Goal: Share content: Share content

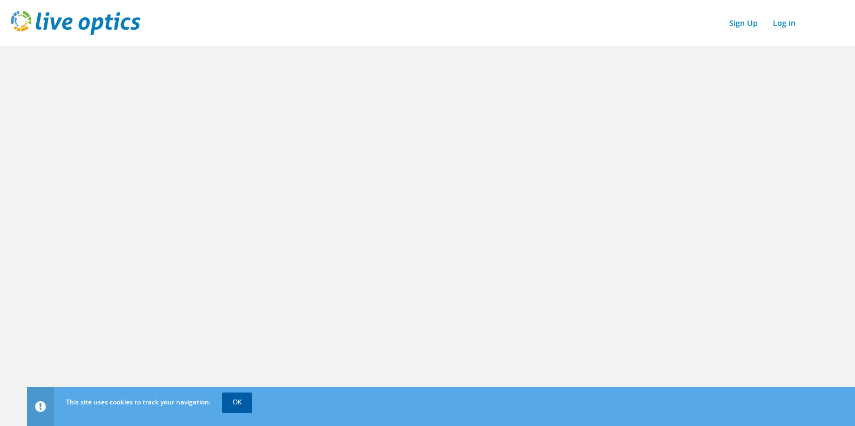
click at [235, 399] on link "OK" at bounding box center [237, 402] width 30 height 19
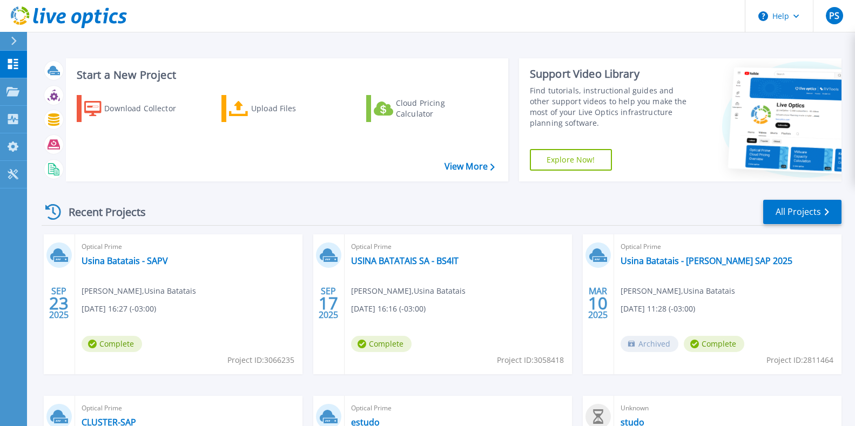
click at [421, 254] on div "Optical Prime USINA BATATAIS SA - BS4IT Paulo Silva , Usina Batatais 09/17/2025…" at bounding box center [457, 304] width 227 height 140
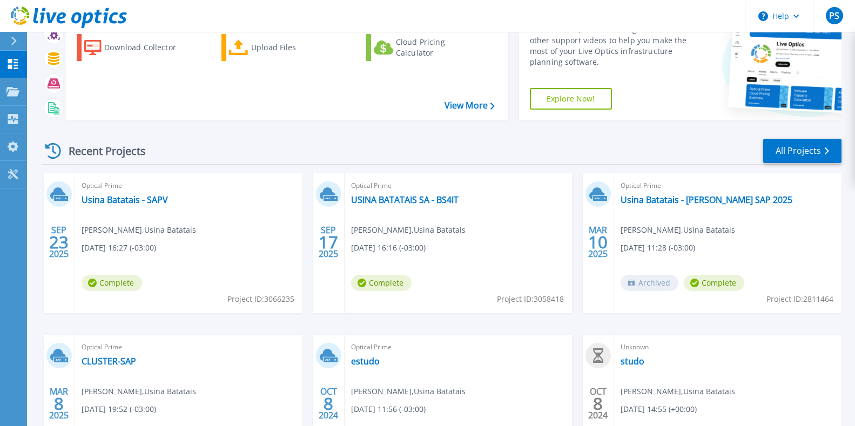
scroll to position [44, 0]
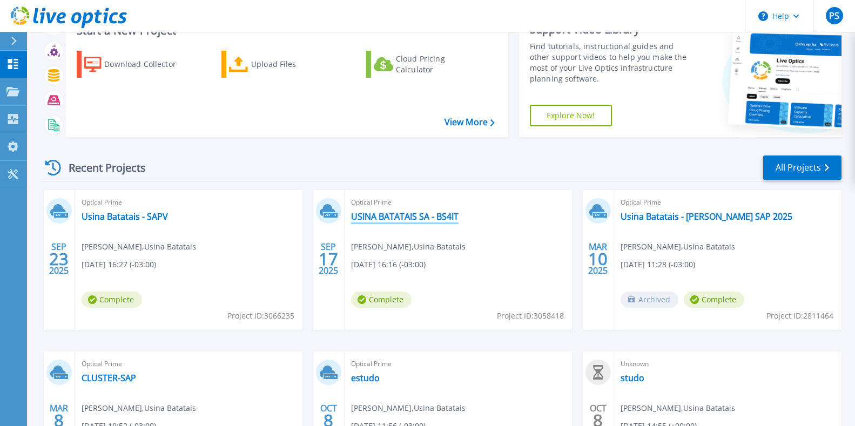
click at [382, 217] on link "USINA BATATAIS SA - BS4IT" at bounding box center [404, 216] width 107 height 11
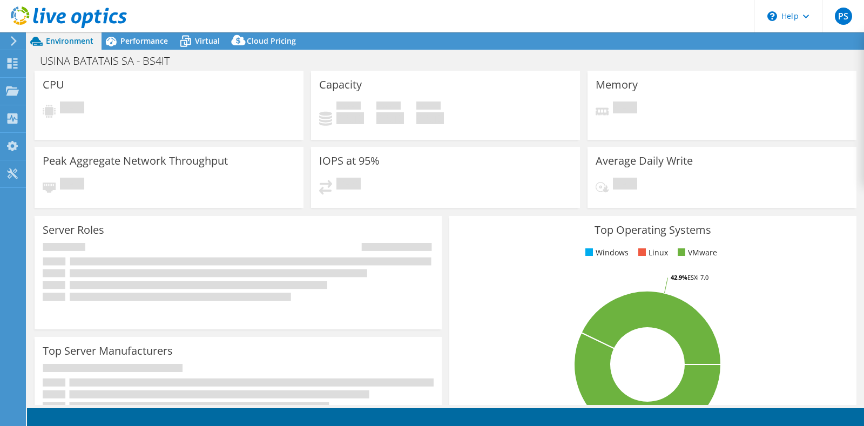
select select "USD"
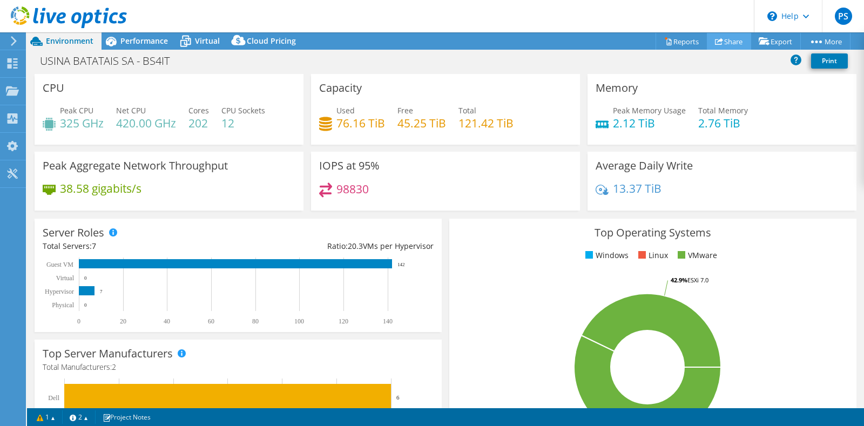
click at [729, 41] on link "Share" at bounding box center [729, 41] width 44 height 17
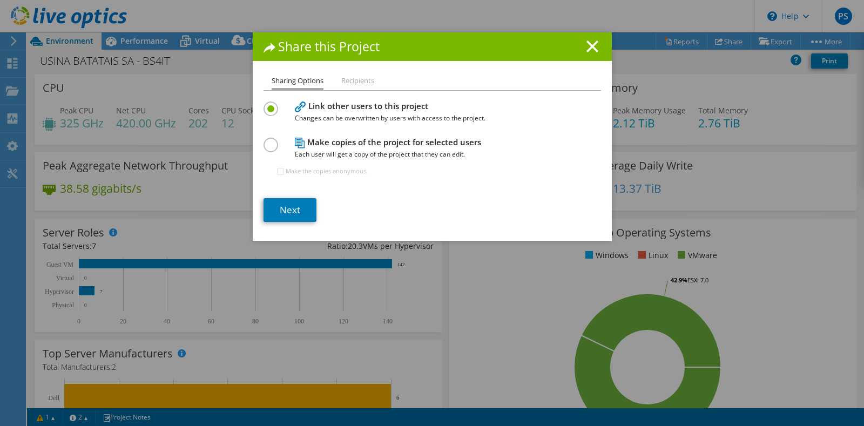
click at [272, 140] on label at bounding box center [272, 139] width 19 height 3
click at [0, 0] on input "radio" at bounding box center [0, 0] width 0 height 0
click at [277, 171] on input "Make the copies anonymous." at bounding box center [280, 171] width 7 height 7
checkbox input "false"
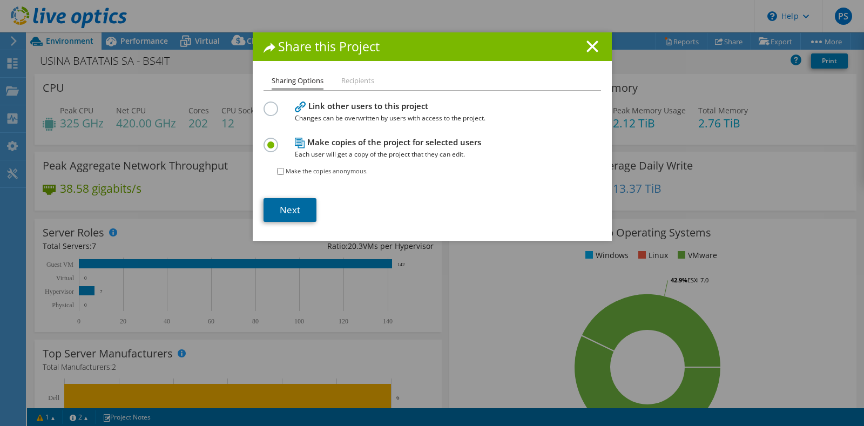
click at [294, 214] on link "Next" at bounding box center [289, 210] width 53 height 24
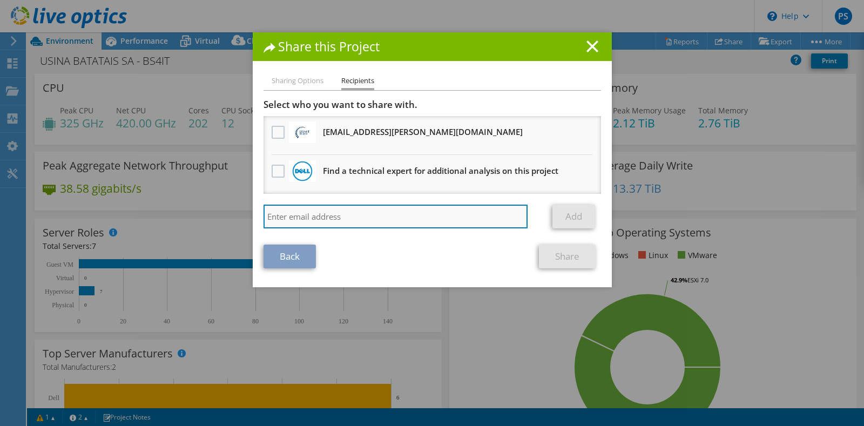
click at [302, 216] on input "search" at bounding box center [395, 217] width 265 height 24
click at [264, 219] on input "search" at bounding box center [395, 217] width 265 height 24
paste input "[PERSON_NAME][EMAIL_ADDRESS][DOMAIN_NAME]"
type input "[PERSON_NAME][EMAIL_ADDRESS][DOMAIN_NAME]"
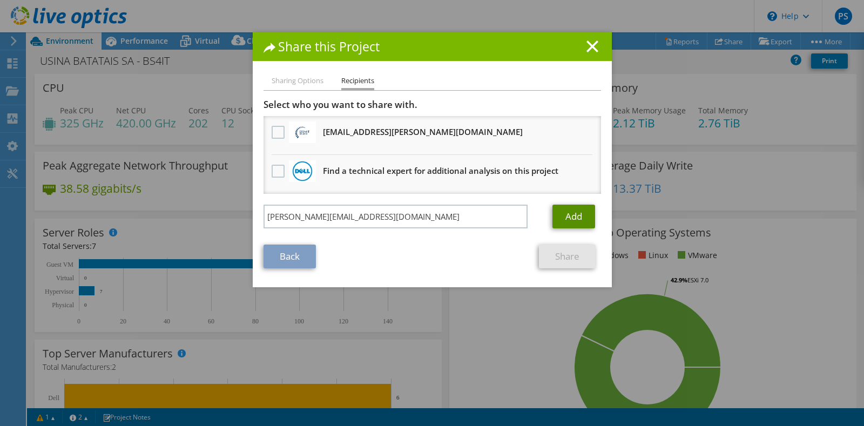
click at [567, 214] on link "Add" at bounding box center [573, 217] width 43 height 24
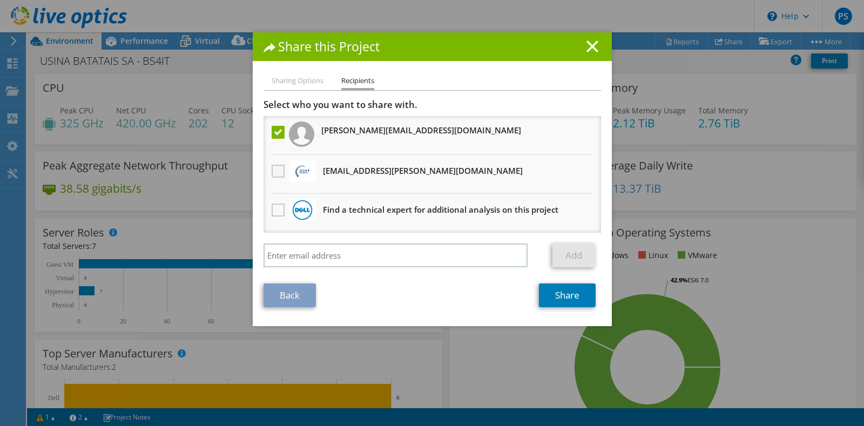
click at [273, 168] on label at bounding box center [280, 171] width 16 height 13
click at [0, 0] on input "checkbox" at bounding box center [0, 0] width 0 height 0
click at [273, 172] on label at bounding box center [280, 171] width 16 height 13
click at [0, 0] on input "checkbox" at bounding box center [0, 0] width 0 height 0
click at [555, 295] on link "Share" at bounding box center [567, 295] width 57 height 24
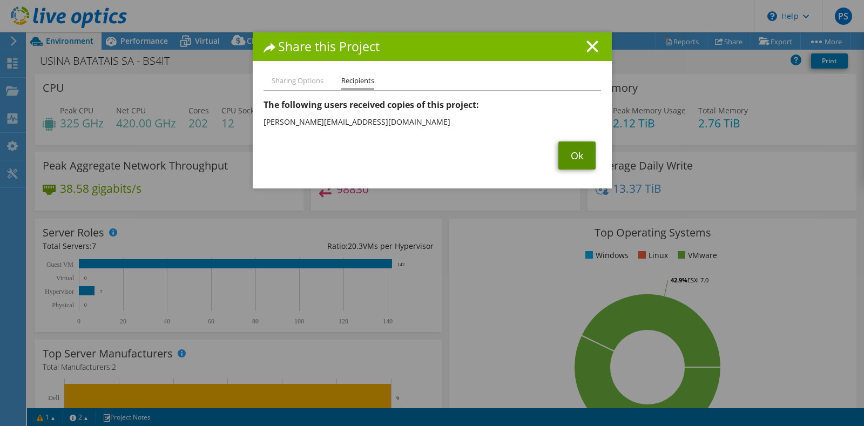
click at [566, 158] on link "Ok" at bounding box center [576, 155] width 37 height 28
